Goal: Information Seeking & Learning: Learn about a topic

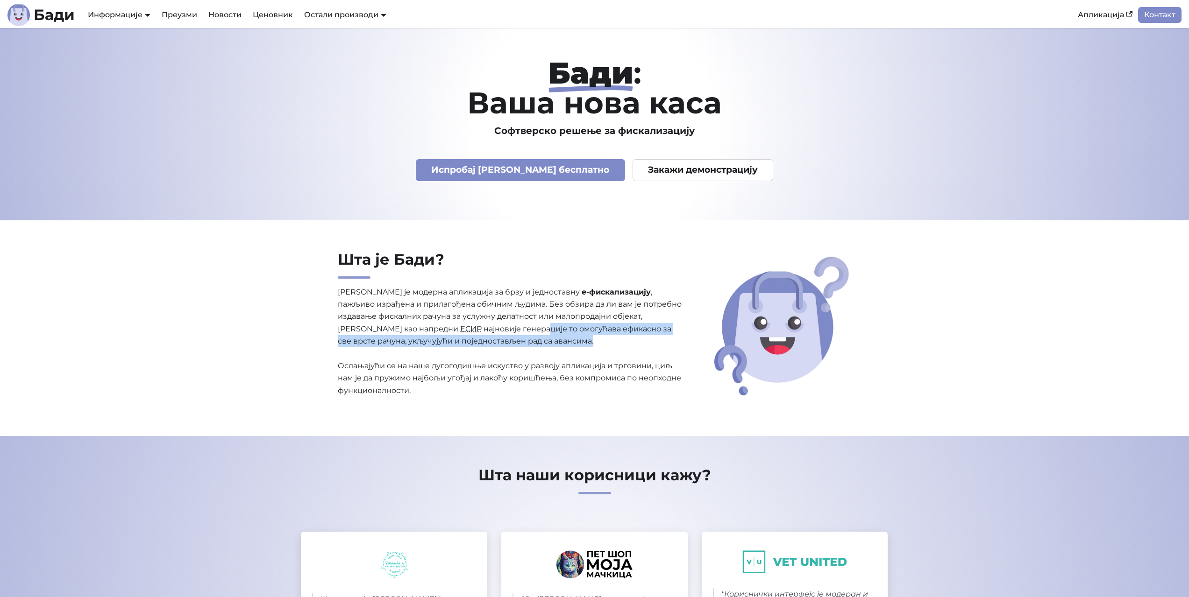
drag, startPoint x: 503, startPoint y: 333, endPoint x: 527, endPoint y: 336, distance: 24.5
click at [527, 336] on p "[PERSON_NAME] је модерна апликација за брзу и једноставну е-фискализацију , паж…" at bounding box center [510, 341] width 345 height 111
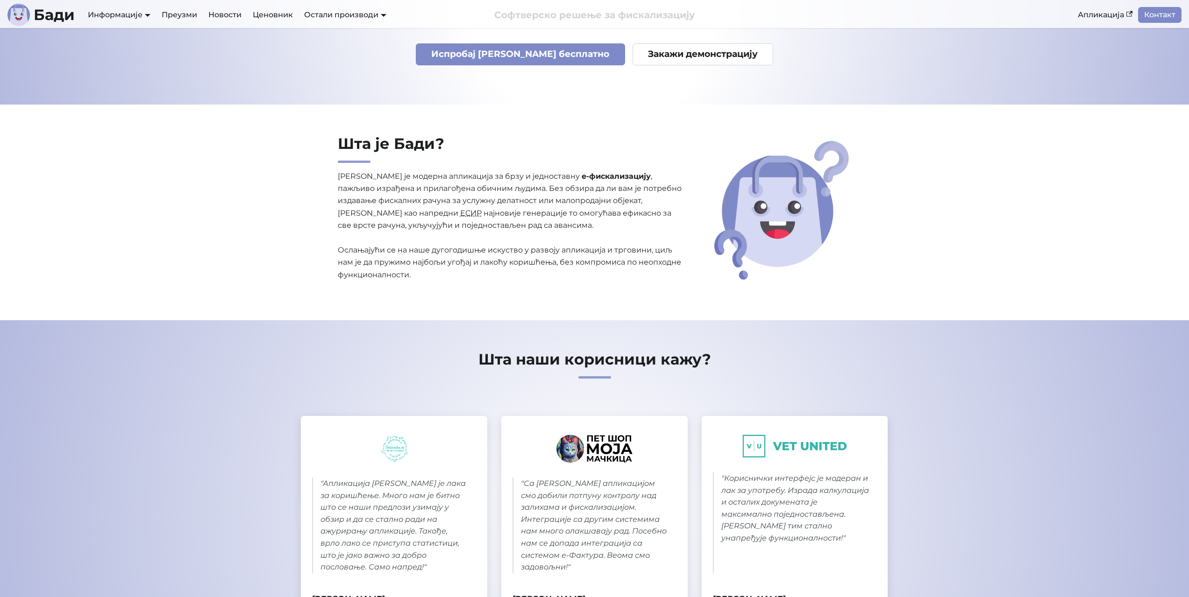
scroll to position [140, 0]
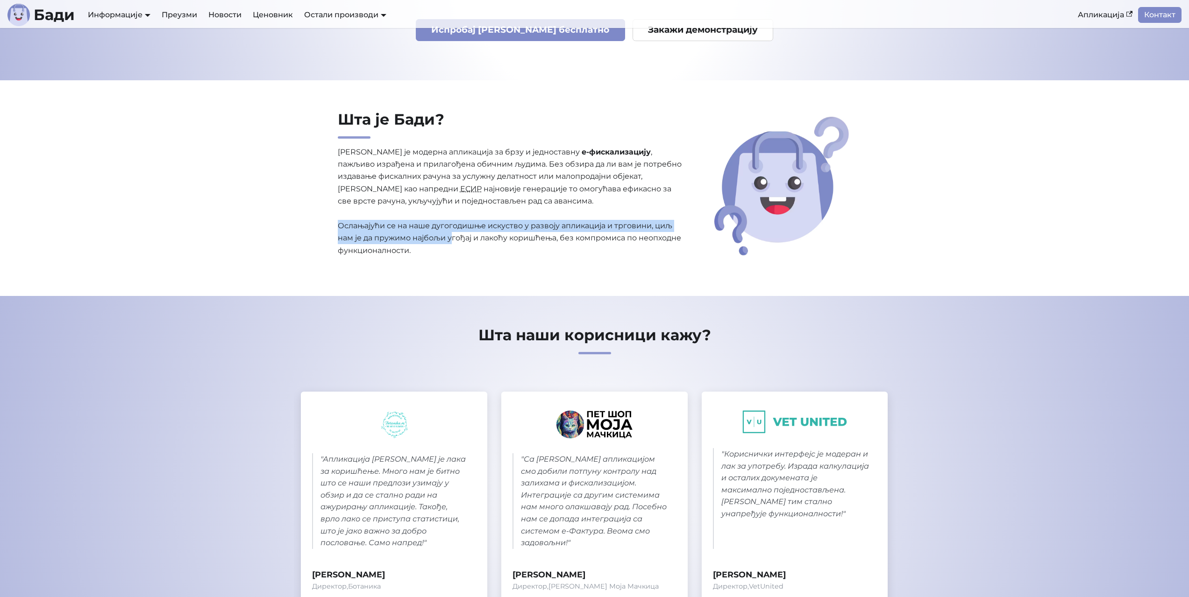
drag, startPoint x: 336, startPoint y: 222, endPoint x: 466, endPoint y: 239, distance: 131.4
click at [458, 237] on div "Шта је [PERSON_NAME]? [PERSON_NAME] је модерна апликација за брзу и једноставну…" at bounding box center [510, 188] width 360 height 156
click at [466, 239] on p "[PERSON_NAME] је модерна апликација за брзу и једноставну е-фискализацију , паж…" at bounding box center [510, 201] width 345 height 111
drag, startPoint x: 444, startPoint y: 260, endPoint x: 376, endPoint y: 221, distance: 77.8
click at [376, 221] on div "Шта је [PERSON_NAME]? [PERSON_NAME] је модерна апликација за брзу и једноставну…" at bounding box center [510, 188] width 360 height 156
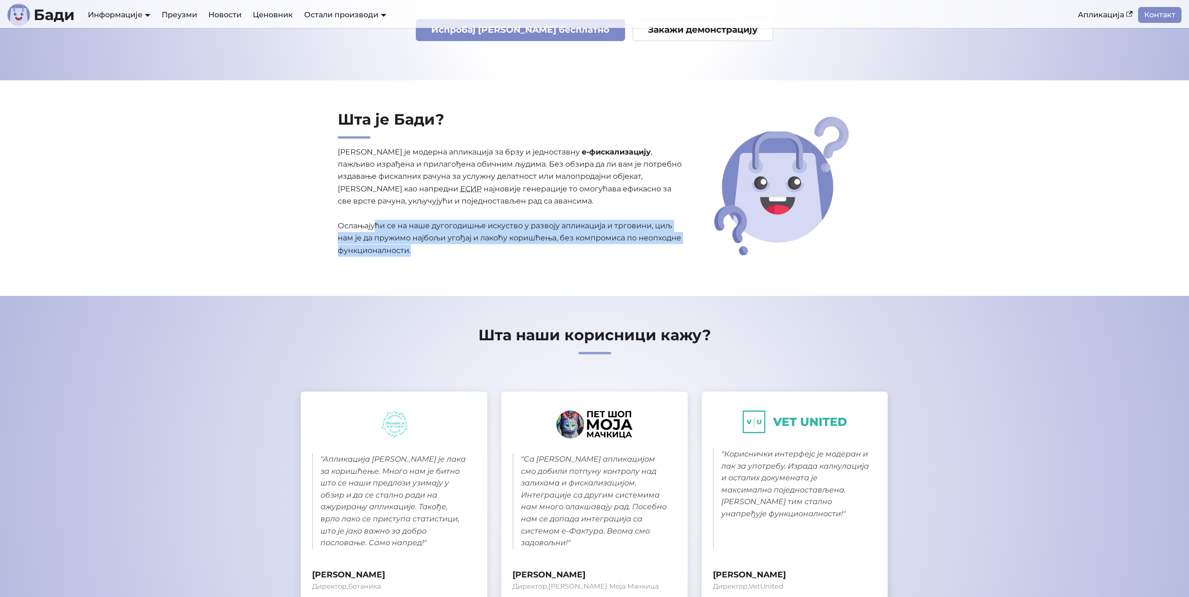
click at [376, 221] on p "[PERSON_NAME] је модерна апликација за брзу и једноставну е-фискализацију , паж…" at bounding box center [510, 201] width 345 height 111
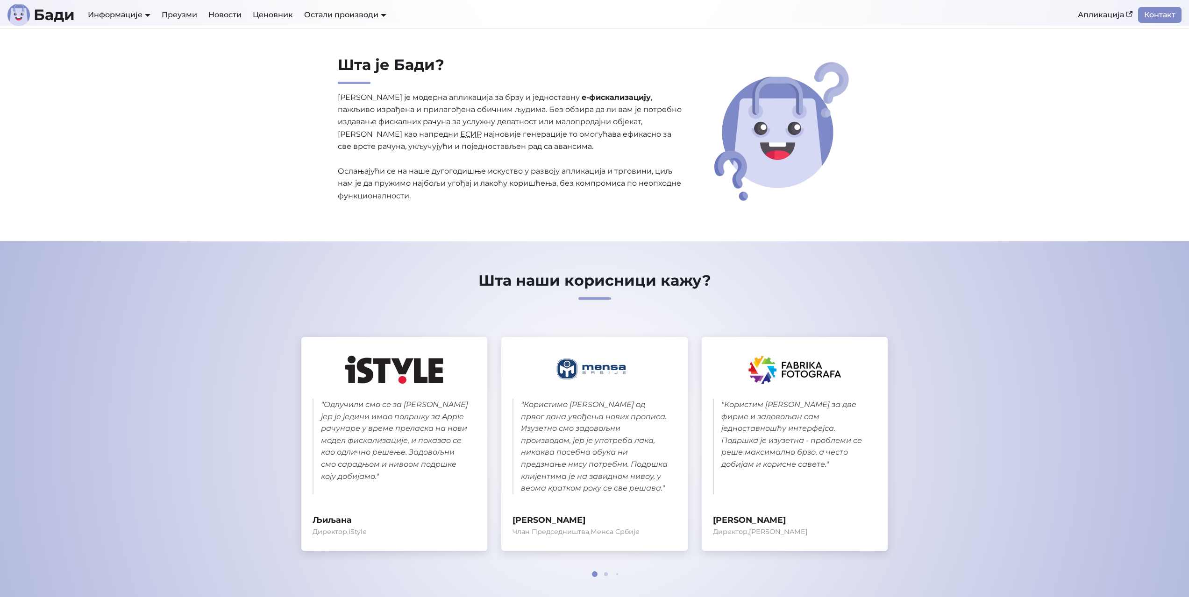
scroll to position [187, 0]
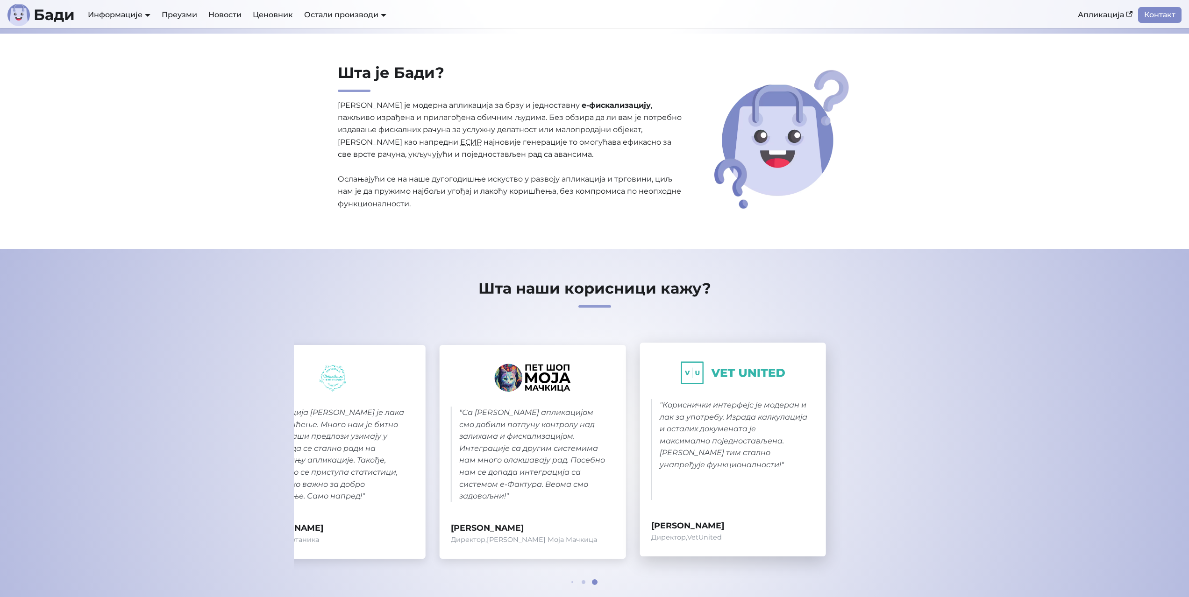
click at [640, 419] on div "" Кориснички интерфејс је модеран и лак за употребу. Израда калкулација и остал…" at bounding box center [733, 450] width 186 height 214
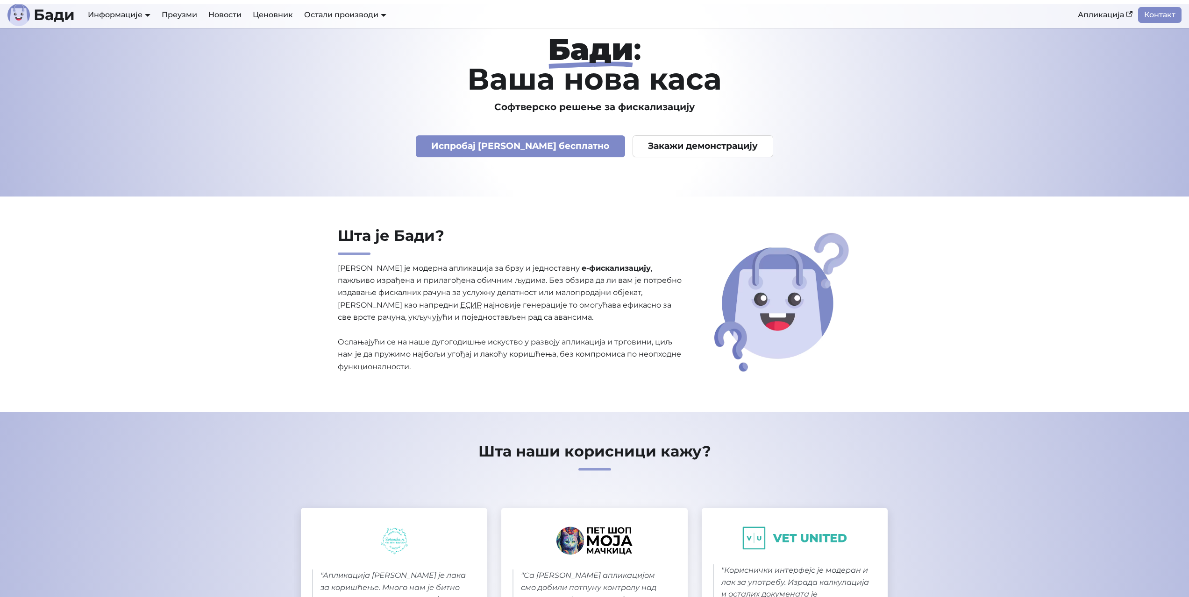
scroll to position [0, 0]
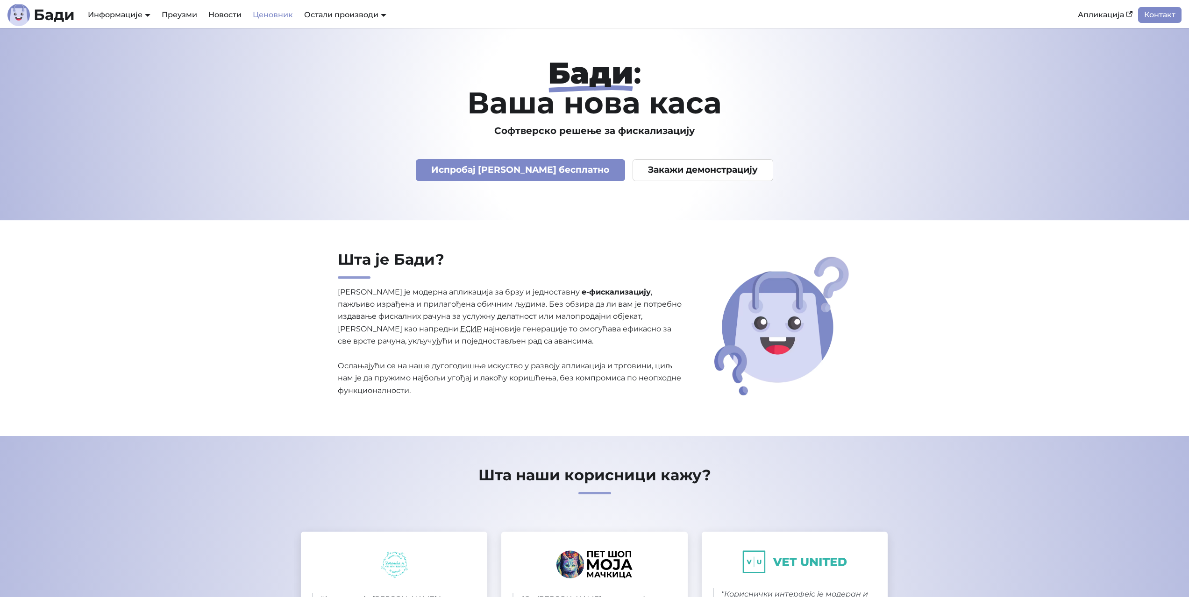
click at [287, 18] on link "Ценовник" at bounding box center [272, 15] width 51 height 16
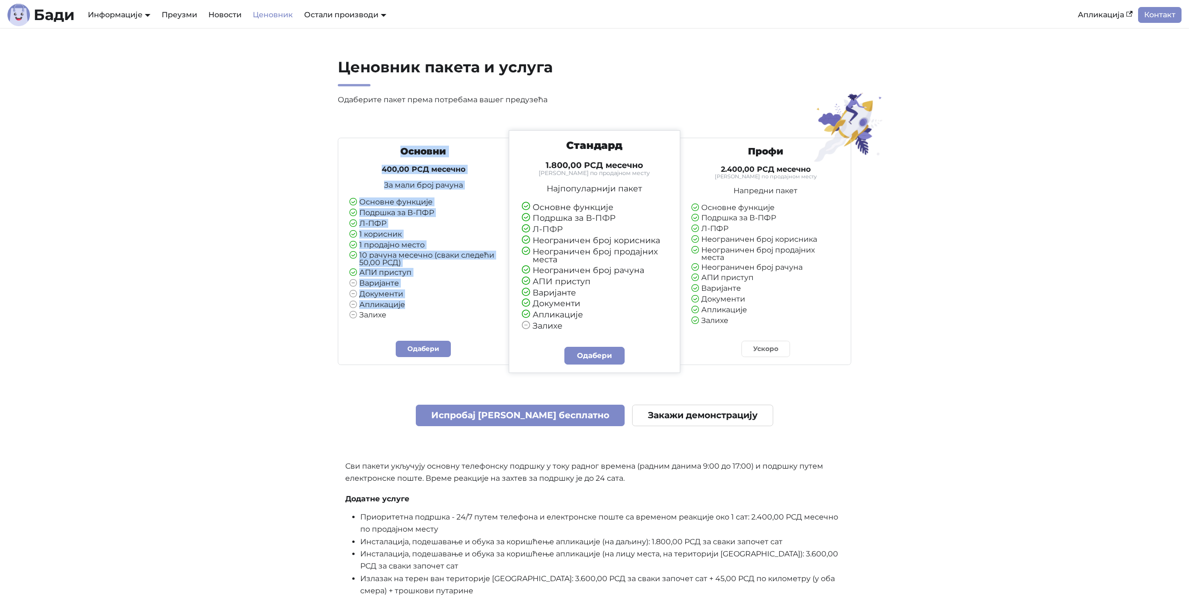
drag, startPoint x: 386, startPoint y: 151, endPoint x: 462, endPoint y: 315, distance: 181.0
click at [462, 315] on div "Основни 400,00 РСД месечно За мали број рачуна Основне функције Подршка за В-ПФ…" at bounding box center [423, 233] width 163 height 174
click at [462, 315] on li "Залихе" at bounding box center [423, 316] width 148 height 8
drag, startPoint x: 440, startPoint y: 327, endPoint x: 398, endPoint y: 156, distance: 176.4
click at [398, 156] on div "Основни 400,00 РСД месечно За мали број рачуна Основне функције Подршка за В-ПФ…" at bounding box center [423, 237] width 163 height 182
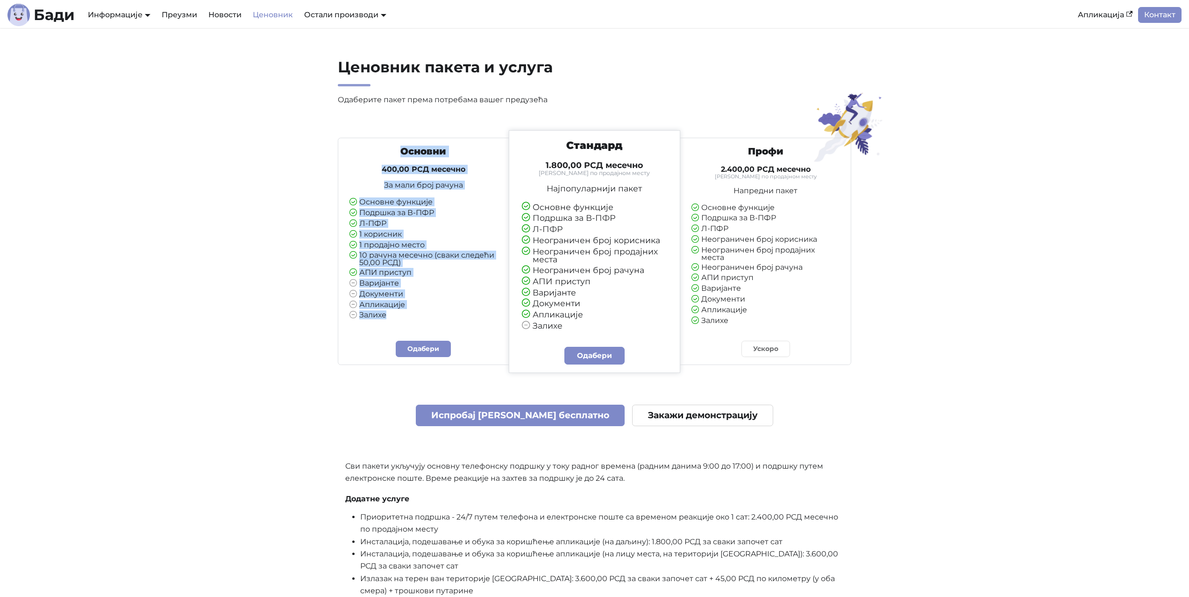
click at [398, 149] on h3 "Основни" at bounding box center [423, 152] width 148 height 12
drag, startPoint x: 395, startPoint y: 146, endPoint x: 454, endPoint y: 313, distance: 176.7
click at [454, 313] on div "Основни 400,00 РСД месечно За мали број рачуна Основне функције Подршка за В-ПФ…" at bounding box center [423, 233] width 163 height 174
click at [453, 311] on ul "Основне функције Подршка за В-ПФР Л-ПФР 1 корисник 1 продајно место 10 рачуна м…" at bounding box center [423, 259] width 148 height 121
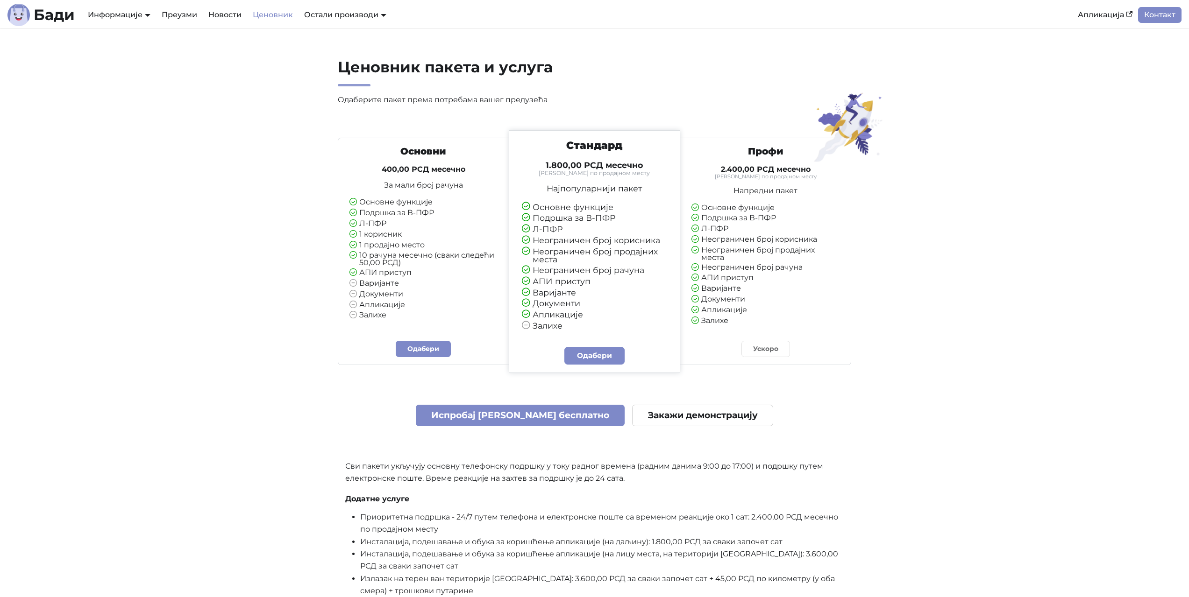
click at [412, 264] on ul "Основне функције Подршка за В-ПФР Л-ПФР 1 корисник 1 продајно место 10 рачуна м…" at bounding box center [423, 259] width 148 height 121
click at [415, 270] on li "АПИ приступ" at bounding box center [423, 273] width 148 height 8
drag, startPoint x: 411, startPoint y: 273, endPoint x: 380, endPoint y: 260, distance: 33.7
click at [380, 260] on ul "Основне функције Подршка за В-ПФР Л-ПФР 1 корисник 1 продајно место 10 рачуна м…" at bounding box center [423, 259] width 148 height 121
click at [381, 260] on li "10 рачуна месечно (сваки следећи 50,00 РСД)" at bounding box center [423, 259] width 148 height 15
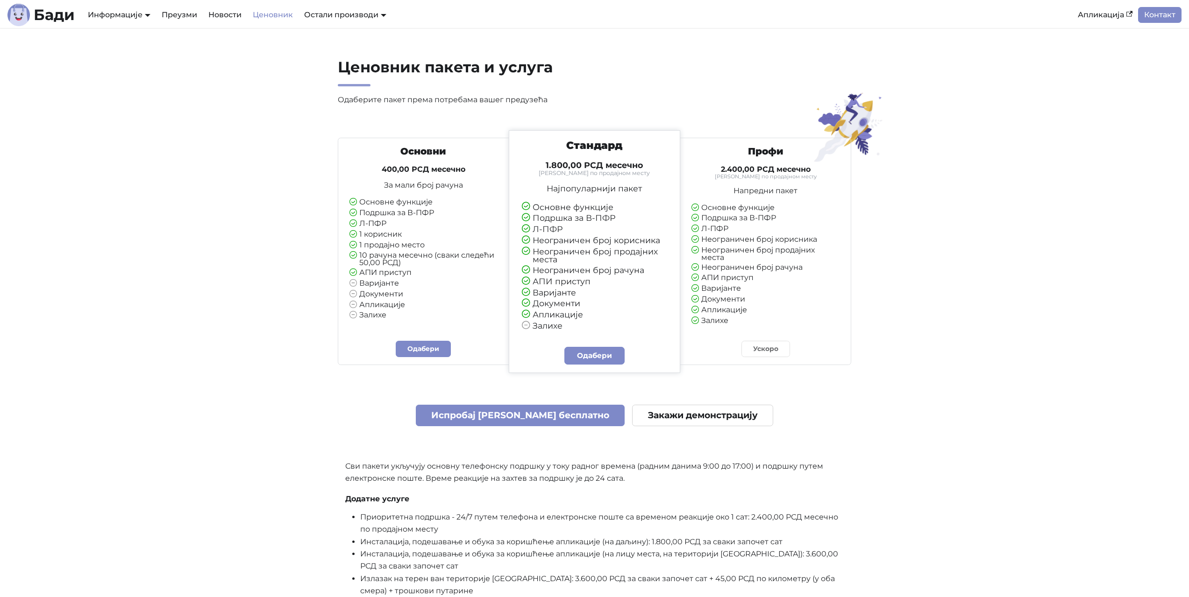
click at [362, 258] on li "10 рачуна месечно (сваки следећи 50,00 РСД)" at bounding box center [423, 259] width 148 height 15
drag, startPoint x: 362, startPoint y: 258, endPoint x: 413, endPoint y: 273, distance: 52.8
click at [412, 273] on ul "Основне функције Подршка за В-ПФР Л-ПФР 1 корисник 1 продајно место 10 рачуна м…" at bounding box center [423, 259] width 148 height 121
click at [413, 273] on li "АПИ приступ" at bounding box center [423, 273] width 148 height 8
drag, startPoint x: 409, startPoint y: 269, endPoint x: 359, endPoint y: 201, distance: 83.9
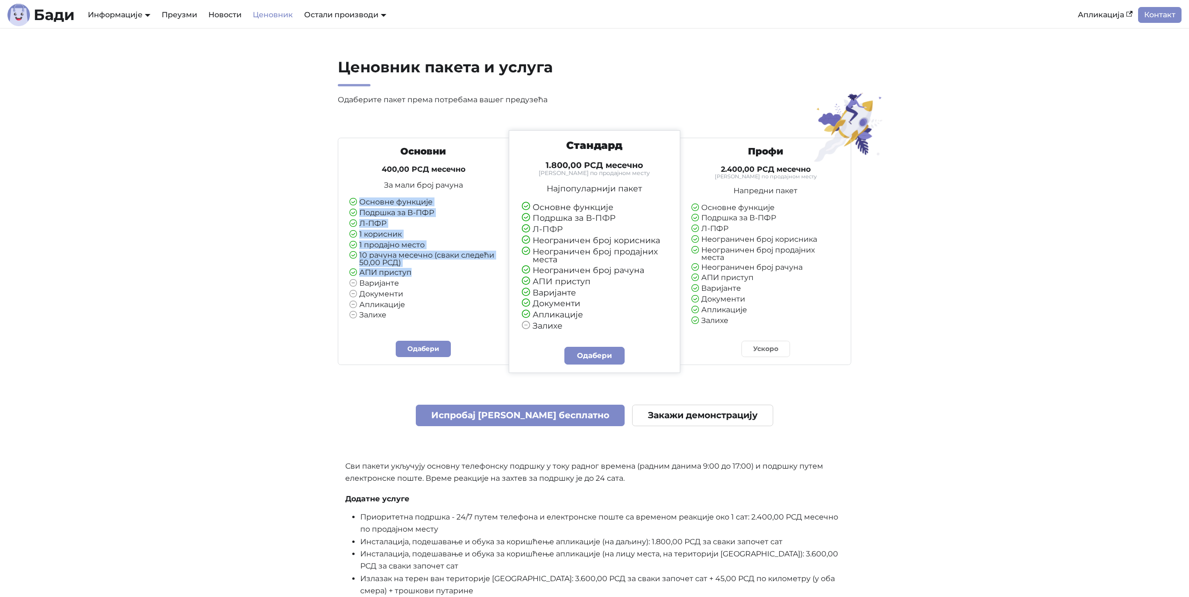
click at [359, 201] on ul "Основне функције Подршка за В-ПФР Л-ПФР 1 корисник 1 продајно место 10 рачуна м…" at bounding box center [423, 259] width 148 height 121
click at [359, 201] on li "Основне функције" at bounding box center [423, 203] width 148 height 8
drag, startPoint x: 368, startPoint y: 212, endPoint x: 416, endPoint y: 267, distance: 73.5
click at [416, 267] on ul "Основне функције Подршка за В-ПФР Л-ПФР 1 корисник 1 продајно место 10 рачуна м…" at bounding box center [423, 259] width 148 height 121
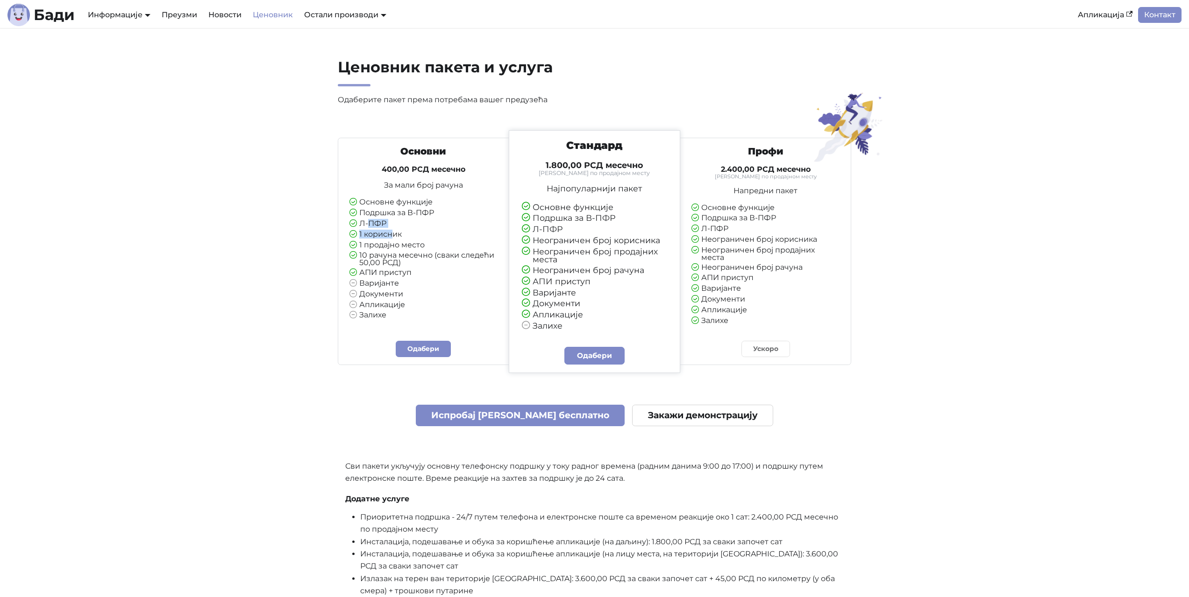
drag, startPoint x: 367, startPoint y: 223, endPoint x: 396, endPoint y: 236, distance: 31.6
click at [393, 236] on ul "Основне функције Подршка за В-ПФР Л-ПФР 1 корисник 1 продајно место 10 рачуна м…" at bounding box center [423, 259] width 148 height 121
click at [396, 236] on li "1 корисник" at bounding box center [423, 235] width 148 height 8
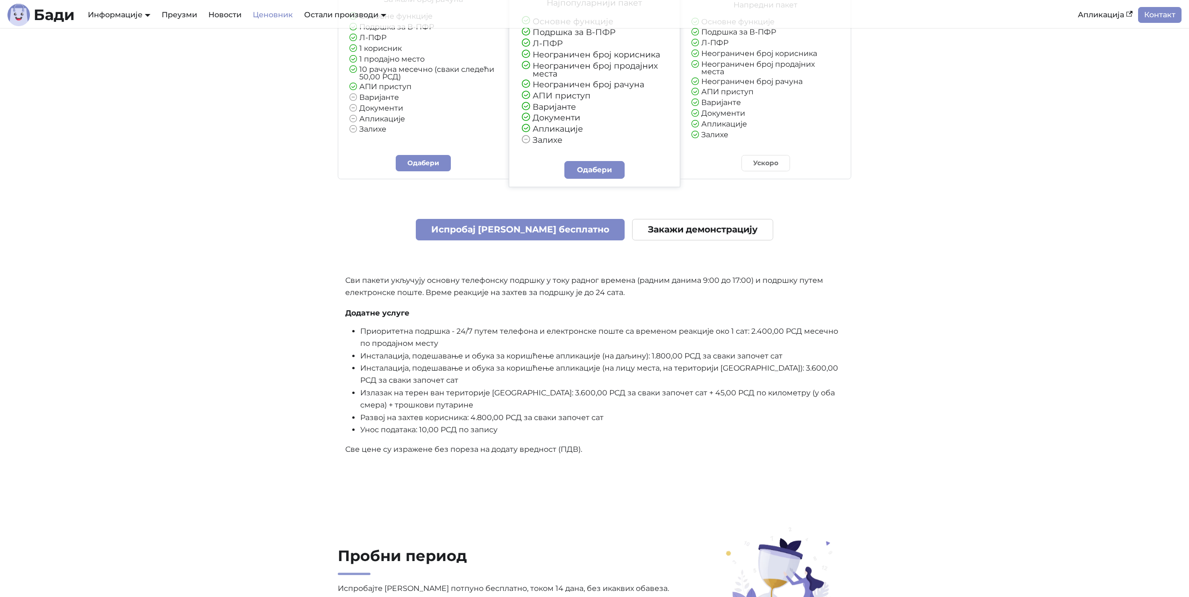
scroll to position [187, 0]
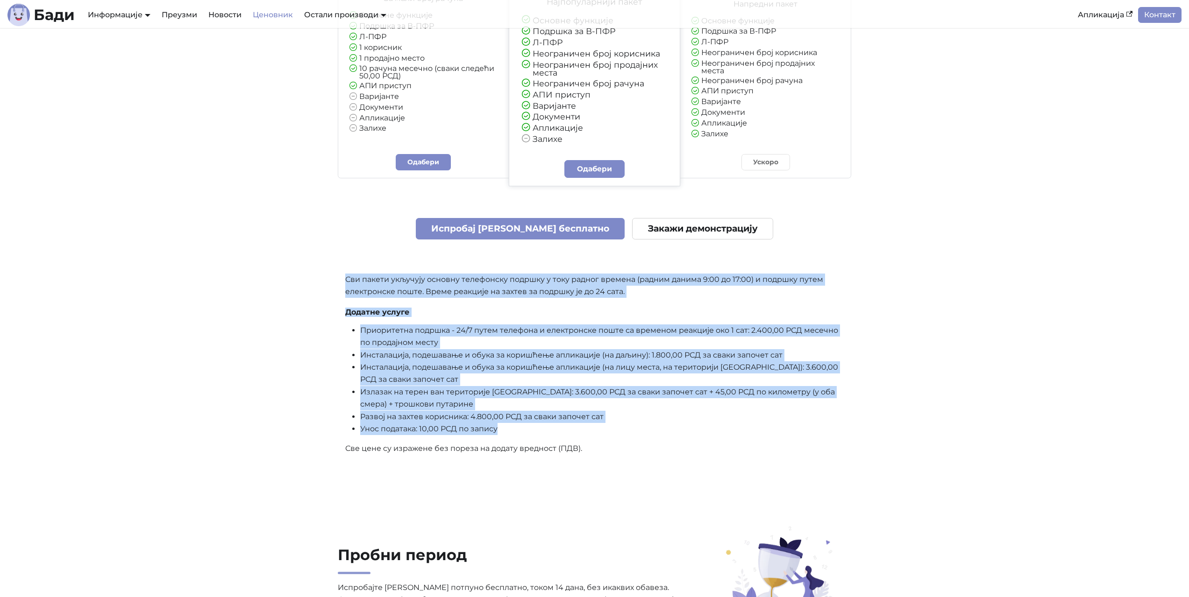
drag, startPoint x: 340, startPoint y: 281, endPoint x: 638, endPoint y: 425, distance: 331.1
click at [638, 425] on div "Ценовник пакета и услуга Одаберите пакет према потребама вашег предузећа Основн…" at bounding box center [594, 168] width 617 height 594
click at [638, 425] on li "Унос података: 10,00 РСД по запису" at bounding box center [602, 429] width 484 height 12
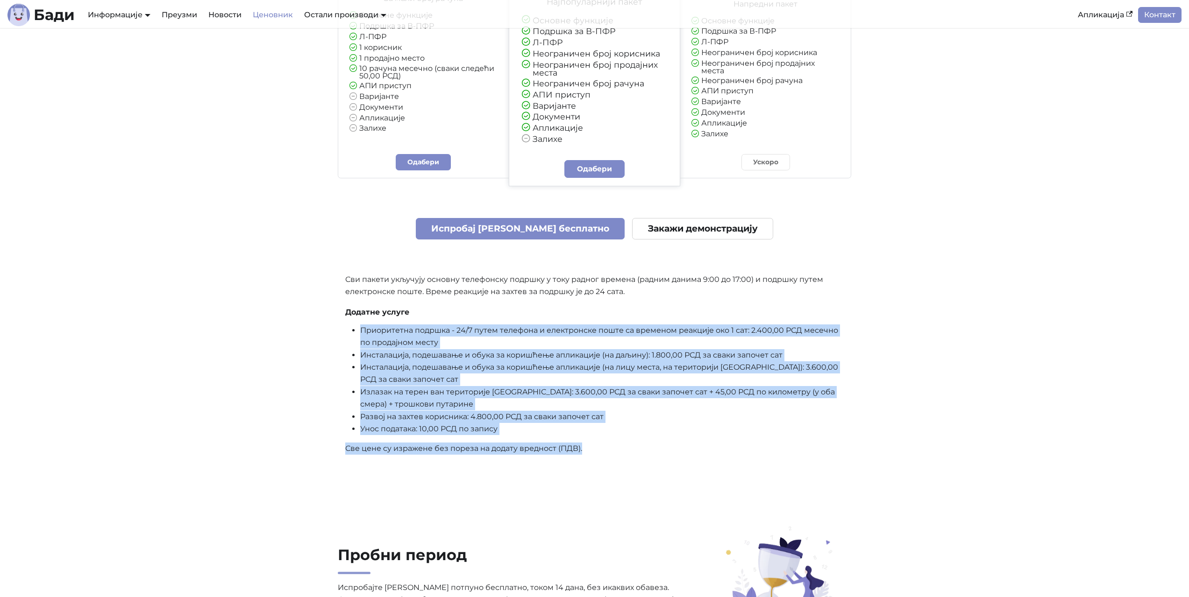
drag, startPoint x: 611, startPoint y: 439, endPoint x: 308, endPoint y: 323, distance: 324.4
click at [308, 325] on div "Ценовник пакета и услуга Одаберите пакет према потребама вашег предузећа Основн…" at bounding box center [594, 168] width 617 height 594
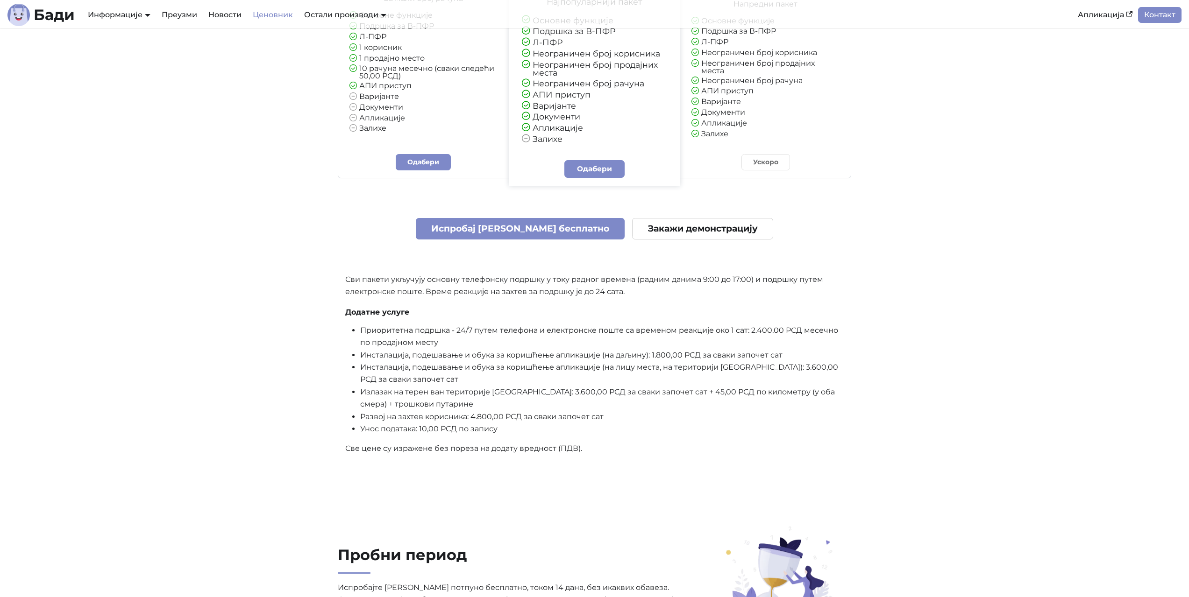
click at [308, 317] on div "Ценовник пакета и услуга Одаберите пакет према потребама вашег предузећа Основн…" at bounding box center [594, 168] width 617 height 594
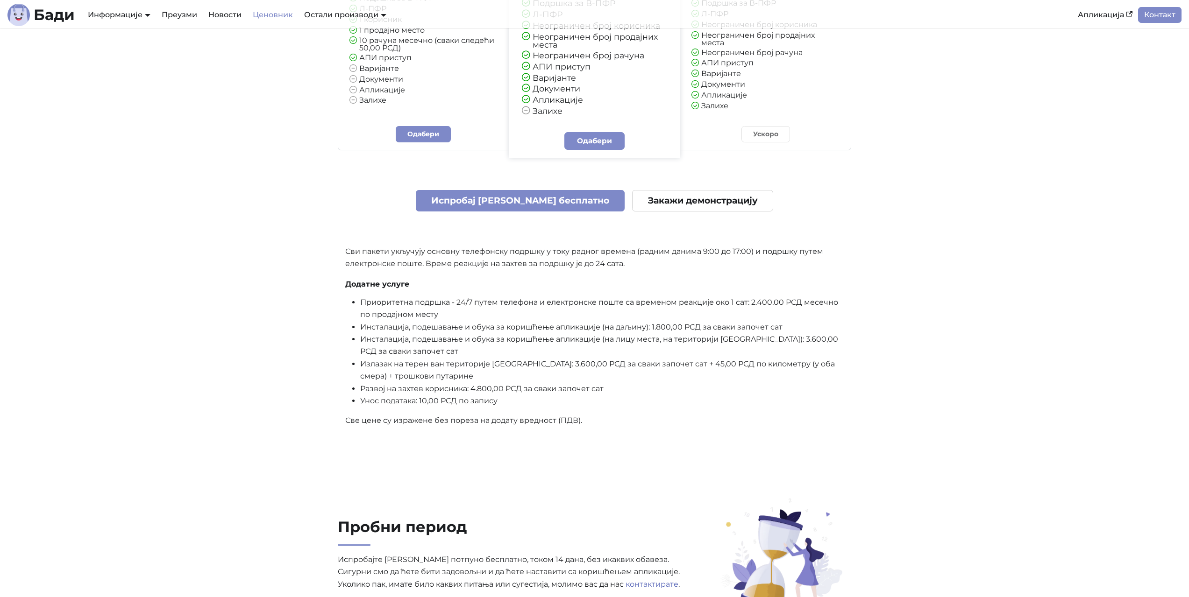
scroll to position [37, 0]
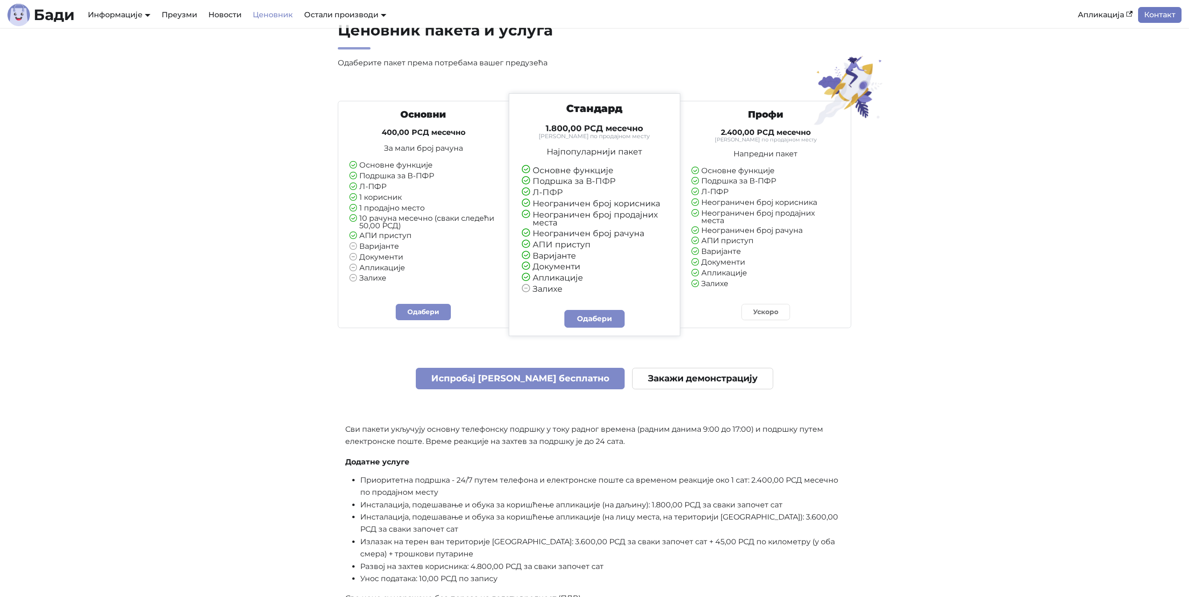
click at [1163, 15] on link "Контакт" at bounding box center [1159, 15] width 43 height 16
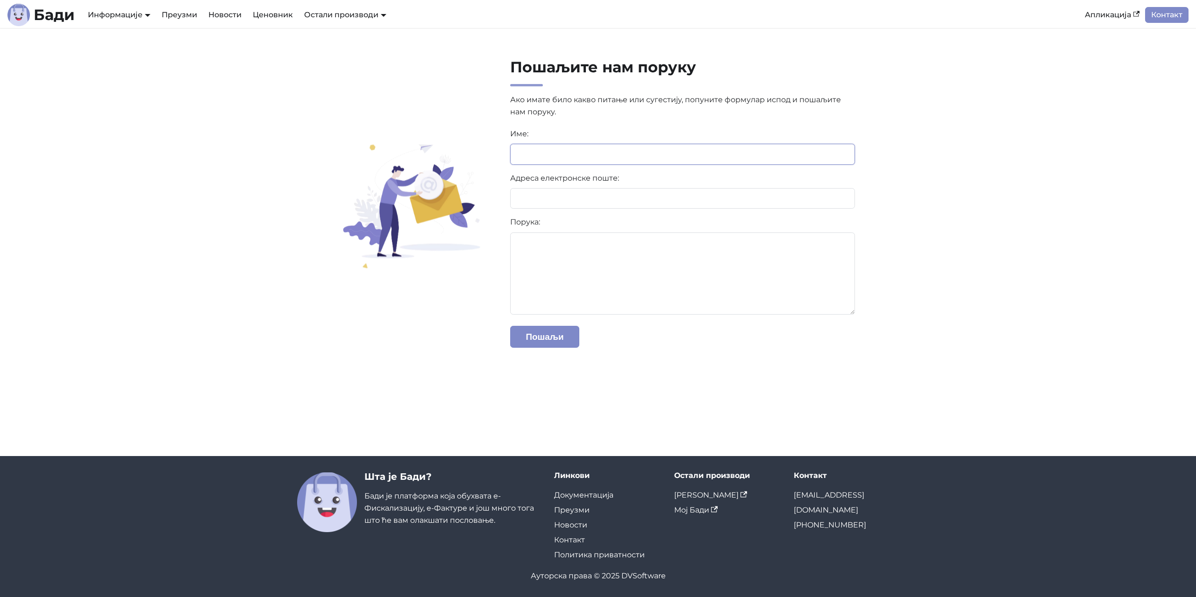
click at [548, 152] on input at bounding box center [682, 154] width 345 height 21
click at [775, 89] on div "Пошаљите нам поруку Ако имате било какво питање или сугестију, попуните формула…" at bounding box center [683, 207] width 360 height 299
click at [365, 319] on div "Пошаљите нам поруку Ако имате било какво питање или сугестију, попуните формула…" at bounding box center [598, 207] width 617 height 299
click at [608, 160] on input at bounding box center [682, 154] width 345 height 21
click at [265, 111] on section "Пошаљите нам поруку Ако имате било какво питање или сугестију, попуните формула…" at bounding box center [598, 207] width 1196 height 359
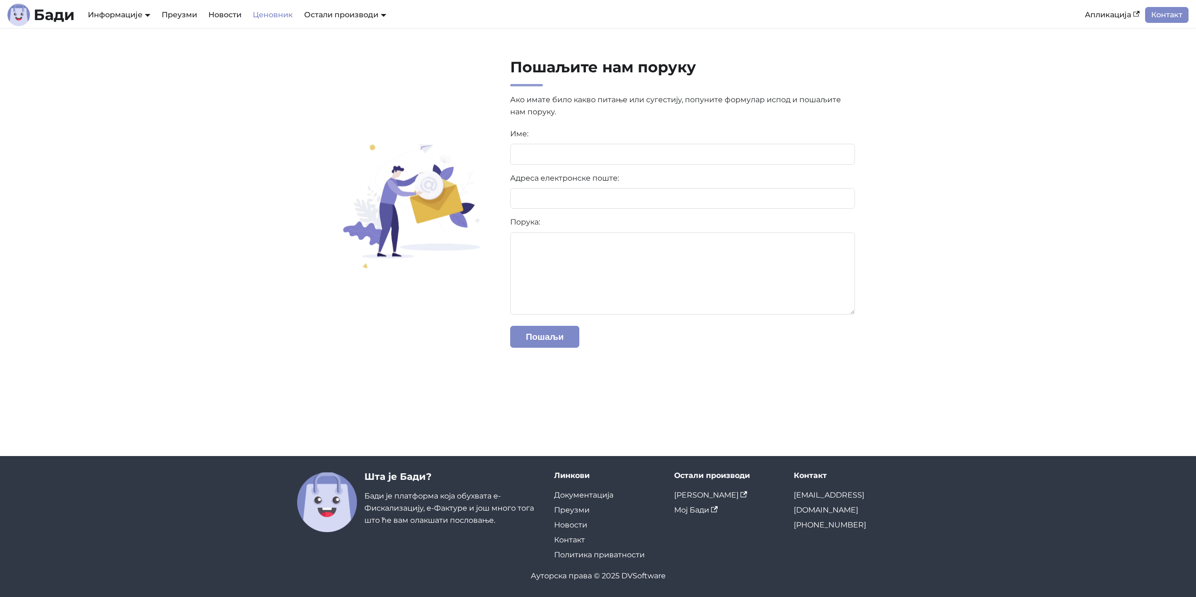
click at [280, 11] on link "Ценовник" at bounding box center [272, 15] width 51 height 16
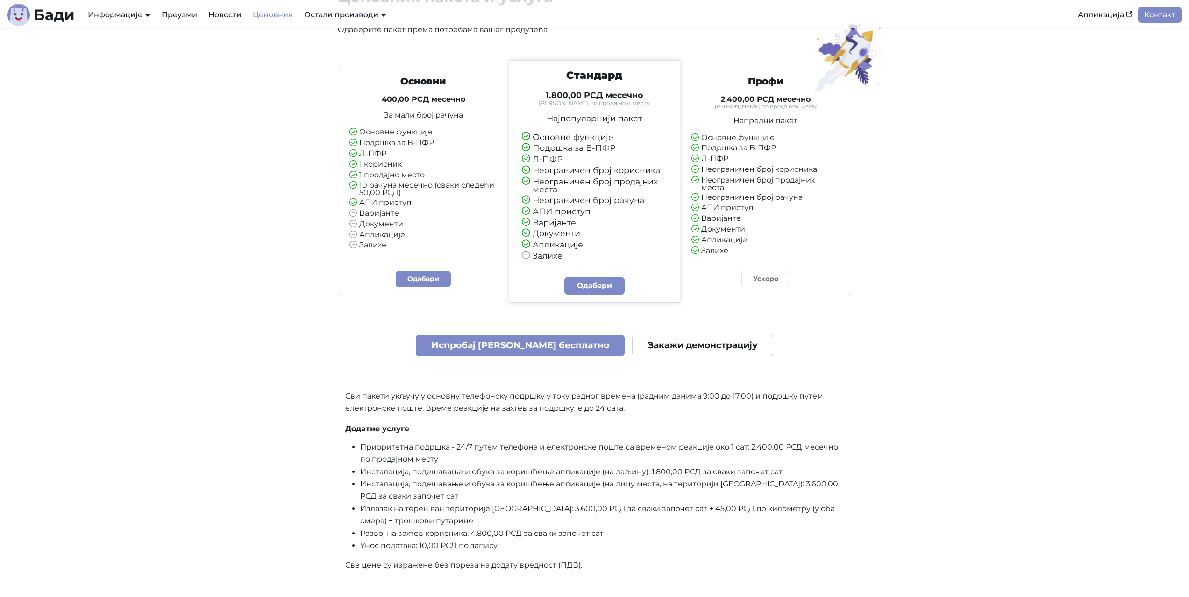
scroll to position [93, 0]
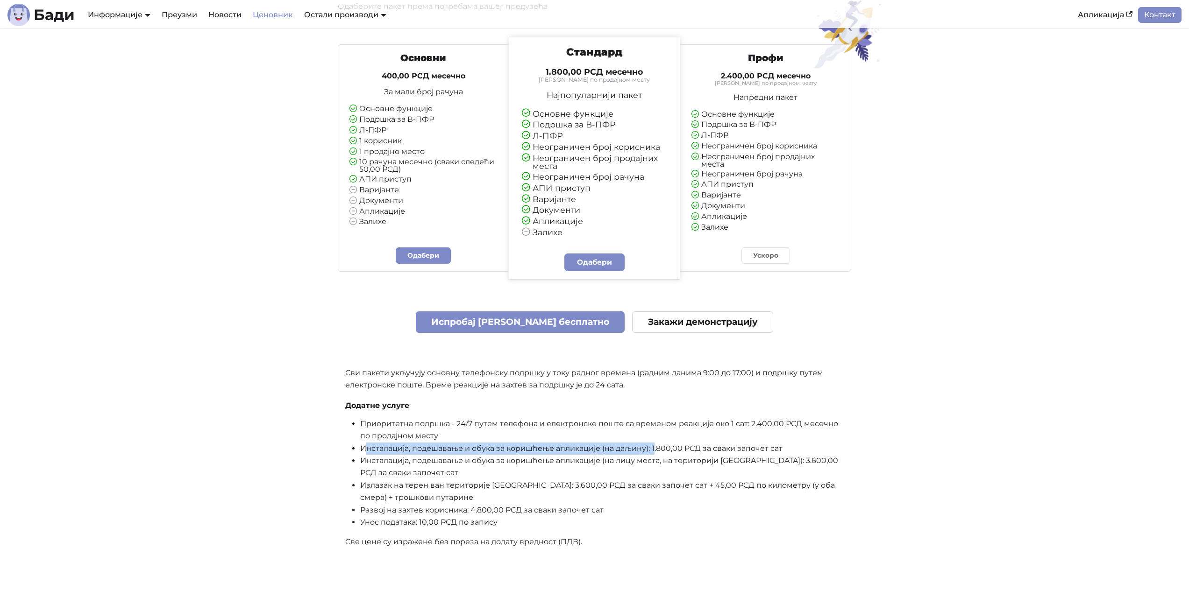
drag, startPoint x: 373, startPoint y: 447, endPoint x: 657, endPoint y: 449, distance: 284.0
click at [657, 449] on li "Инсталација, подешавање и обука за коришћење апликације (на даљину): 1.800,00 Р…" at bounding box center [602, 449] width 484 height 12
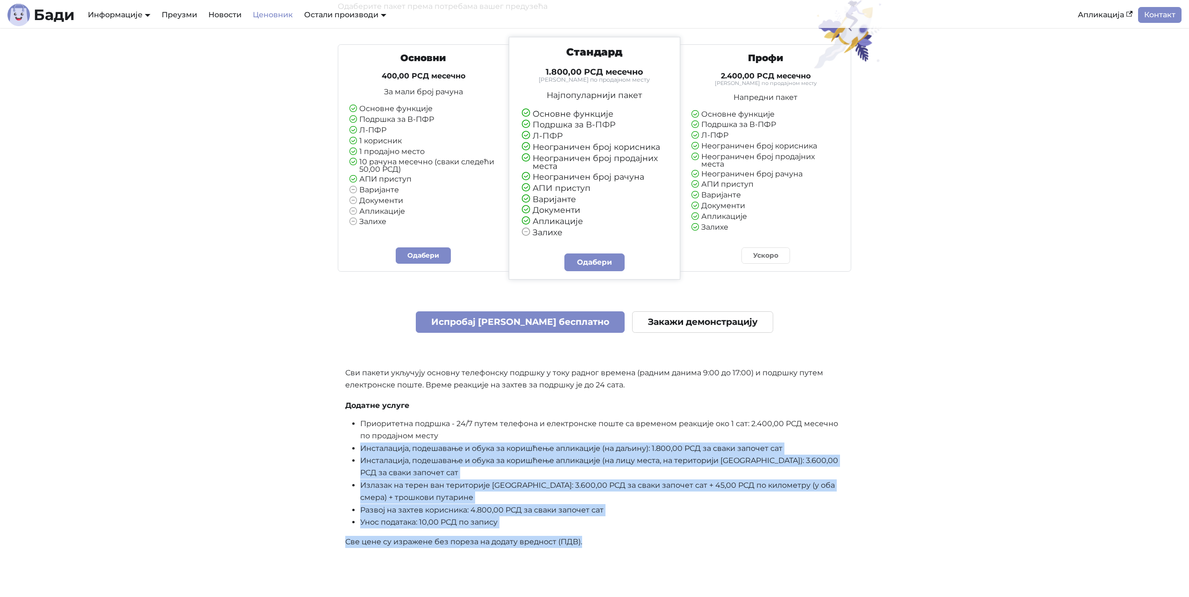
drag, startPoint x: 368, startPoint y: 447, endPoint x: 846, endPoint y: 530, distance: 485.0
click at [846, 530] on div "Основни 400,00 РСД месечно За мали број рачуна Основне функције Подршка за В-ПФ…" at bounding box center [595, 297] width 514 height 521
click at [845, 530] on div "Основни 400,00 РСД месечно За мали број рачуна Основне функције Подршка за В-ПФ…" at bounding box center [595, 297] width 514 height 521
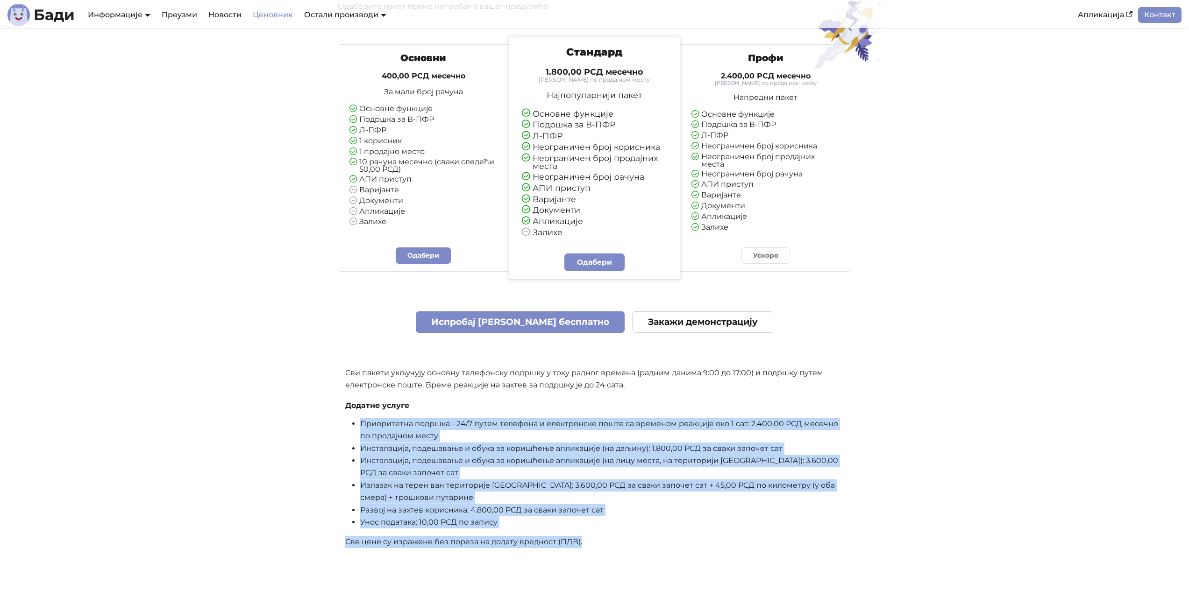
drag, startPoint x: 640, startPoint y: 542, endPoint x: 355, endPoint y: 415, distance: 312.6
click at [355, 415] on div "Основни 400,00 РСД месечно За мали број рачуна Основне функције Подршка за В-ПФ…" at bounding box center [595, 297] width 514 height 521
drag, startPoint x: 355, startPoint y: 418, endPoint x: 653, endPoint y: 542, distance: 322.5
click at [653, 542] on div "Основни 400,00 РСД месечно За мали број рачуна Основне функције Подршка за В-ПФ…" at bounding box center [595, 297] width 514 height 521
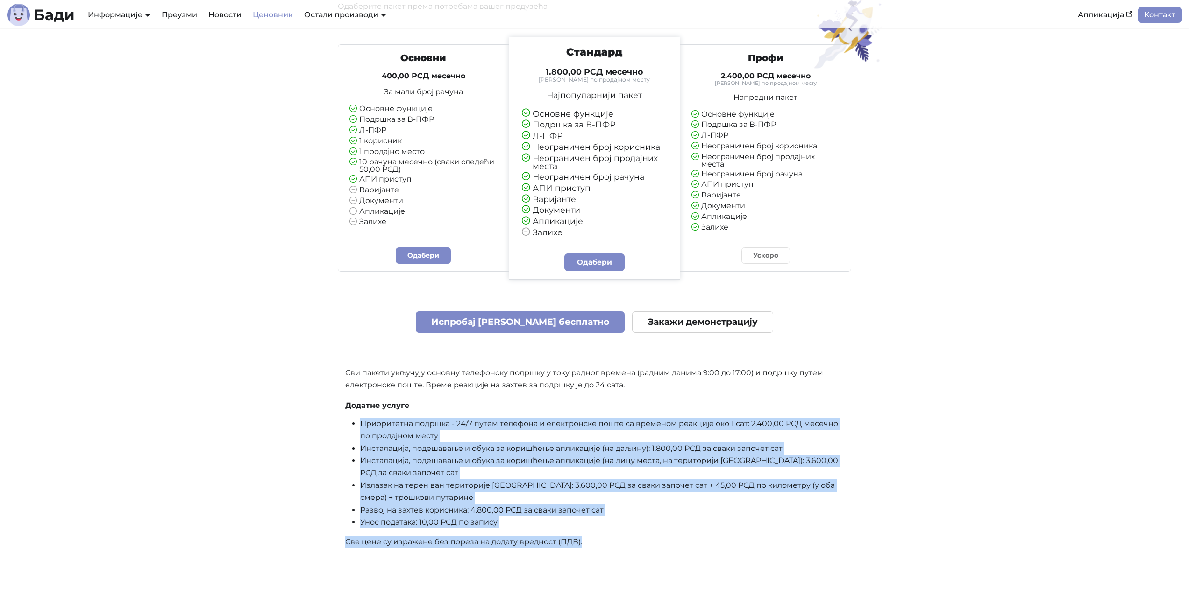
click at [654, 542] on p "Све цене су изражене без пореза на додату вредност (ПДВ)." at bounding box center [594, 542] width 499 height 12
click at [492, 490] on li "Излазак на терен ван територије [GEOGRAPHIC_DATA]: 3.600,00 РСД за сваки започе…" at bounding box center [602, 492] width 484 height 25
drag, startPoint x: 521, startPoint y: 514, endPoint x: 355, endPoint y: 418, distance: 192.0
click at [355, 418] on div "Основни 400,00 РСД месечно За мали број рачуна Основне функције Подршка за В-ПФ…" at bounding box center [595, 297] width 514 height 521
click at [360, 418] on li "Приоритетна подршка - 24/7 путем телефона и електронске поште са временом реакц…" at bounding box center [602, 430] width 484 height 25
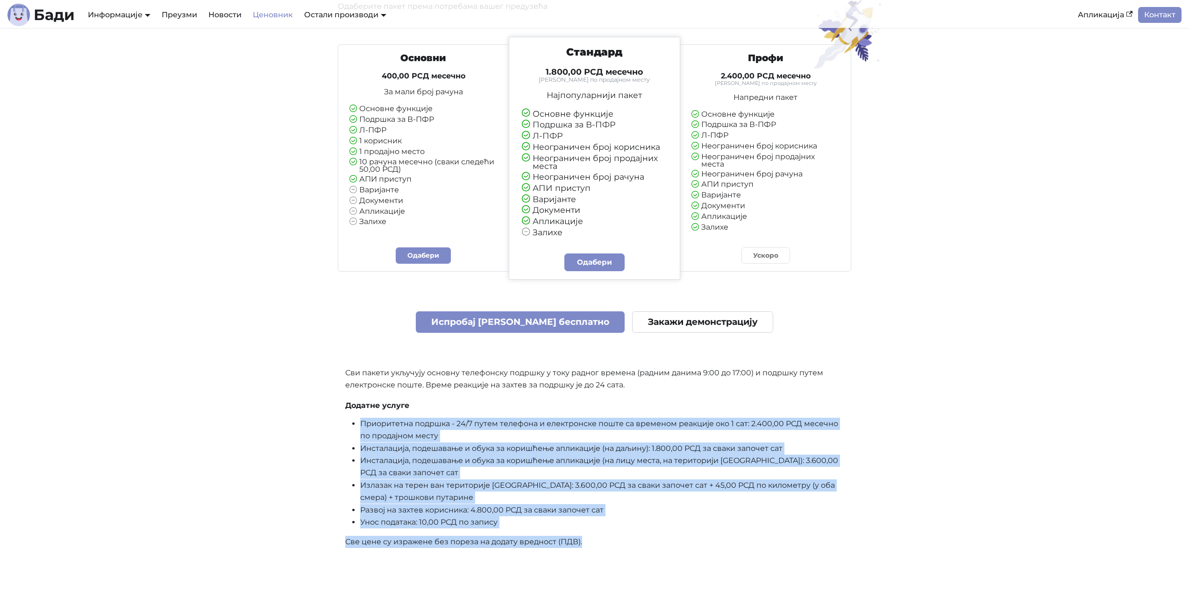
drag, startPoint x: 352, startPoint y: 418, endPoint x: 693, endPoint y: 540, distance: 362.7
click at [693, 539] on div "Основни 400,00 РСД месечно За мали број рачуна Основне функције Подршка за В-ПФ…" at bounding box center [595, 297] width 514 height 521
click at [693, 541] on p "Све цене су изражене без пореза на додату вредност (ПДВ)." at bounding box center [594, 542] width 499 height 12
